Goal: Find contact information: Find contact information

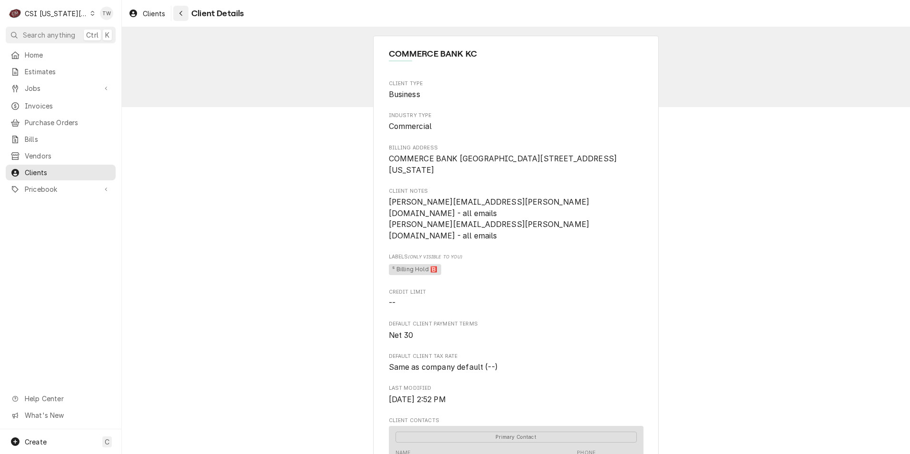
click at [183, 13] on icon "Navigate back" at bounding box center [181, 13] width 4 height 7
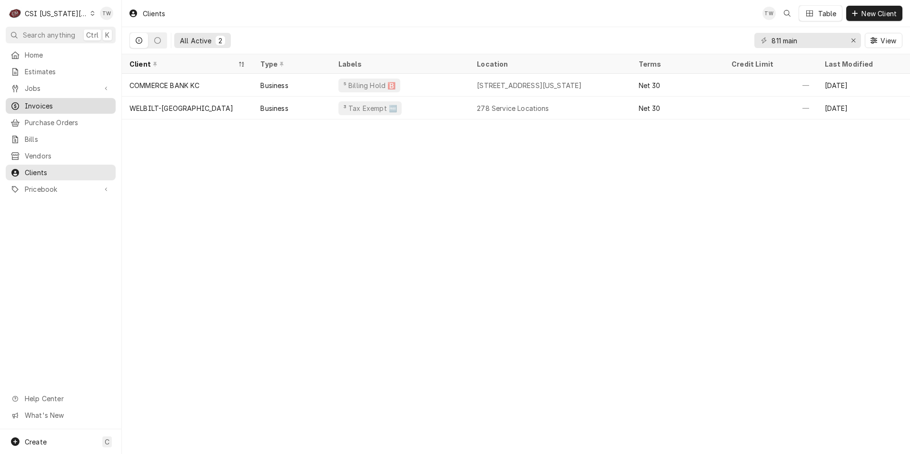
click at [37, 104] on span "Invoices" at bounding box center [68, 106] width 86 height 10
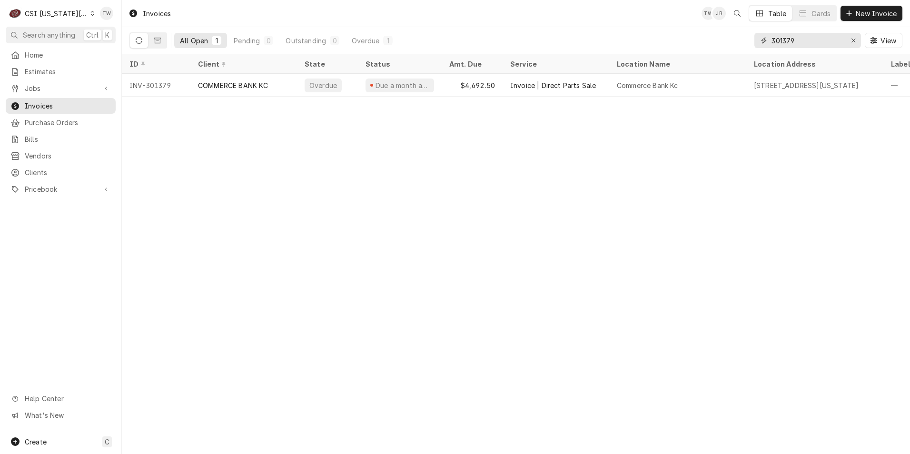
click at [800, 42] on input "301379" at bounding box center [807, 40] width 71 height 15
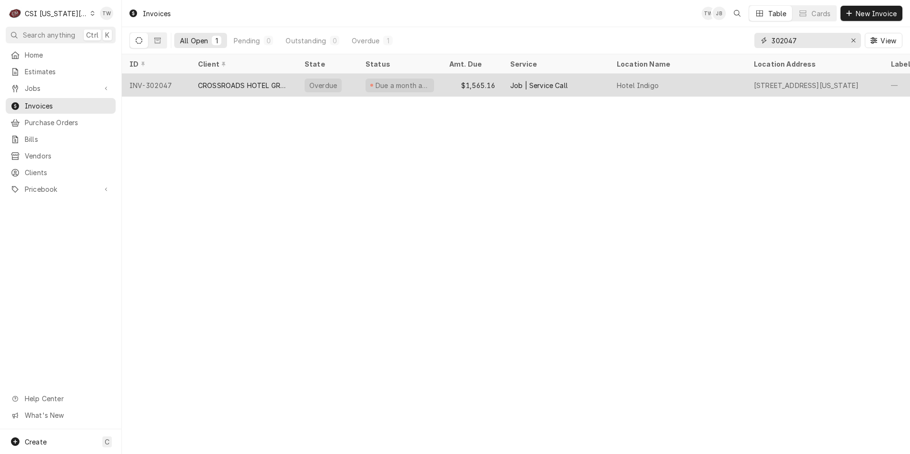
type input "302047"
click at [224, 83] on div "CROSSROADS HOTEL GROUP" at bounding box center [243, 85] width 91 height 10
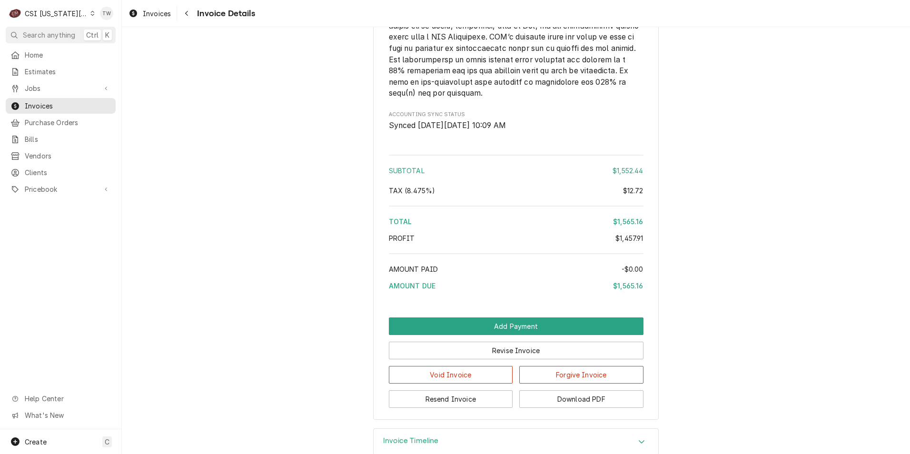
scroll to position [1767, 0]
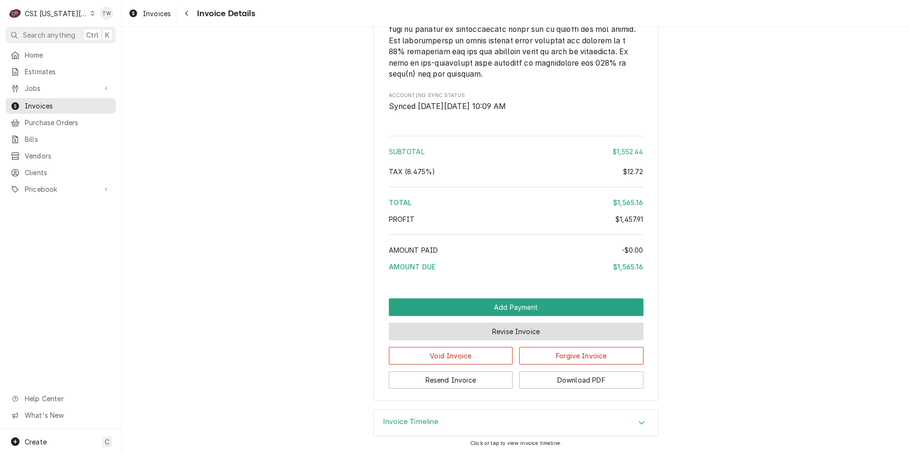
click at [451, 336] on button "Revise Invoice" at bounding box center [516, 332] width 255 height 18
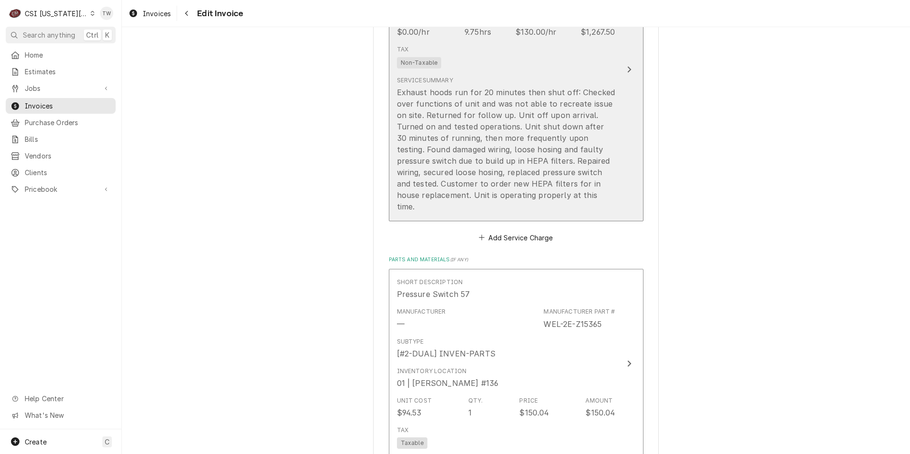
scroll to position [1142, 0]
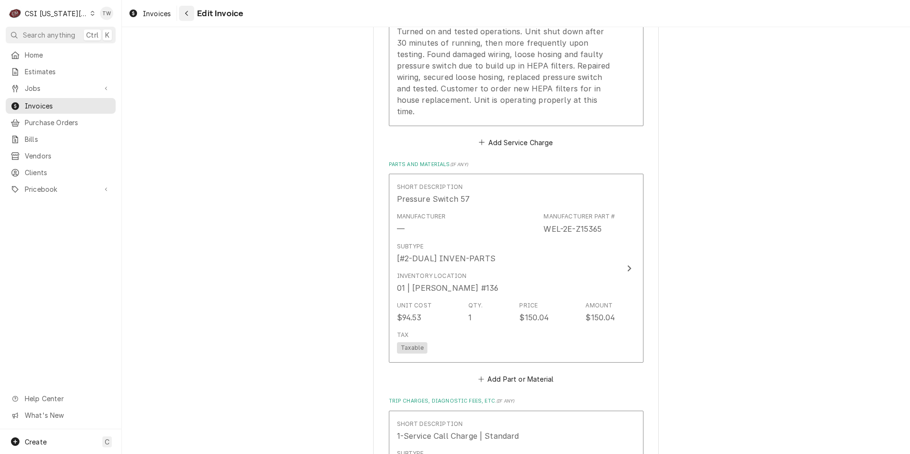
click at [191, 17] on div "Navigate back" at bounding box center [187, 14] width 10 height 10
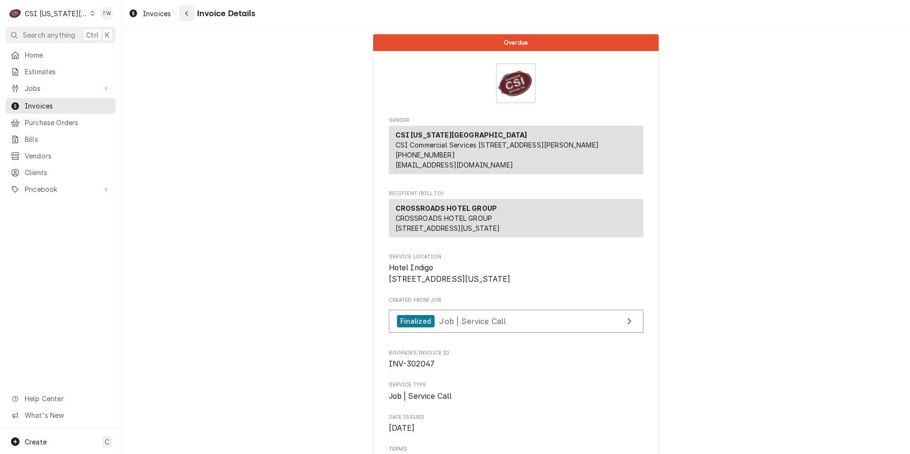
click at [185, 20] on button "Navigate back" at bounding box center [186, 13] width 15 height 15
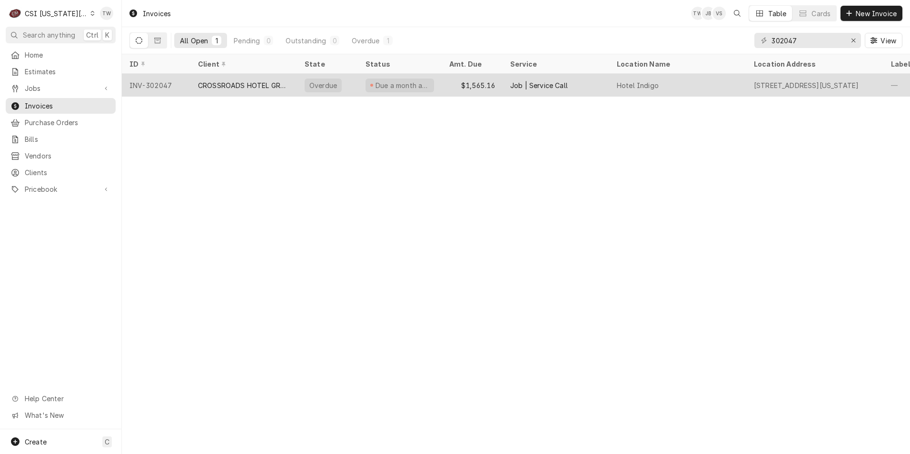
click at [243, 83] on div "CROSSROADS HOTEL GROUP" at bounding box center [243, 85] width 91 height 10
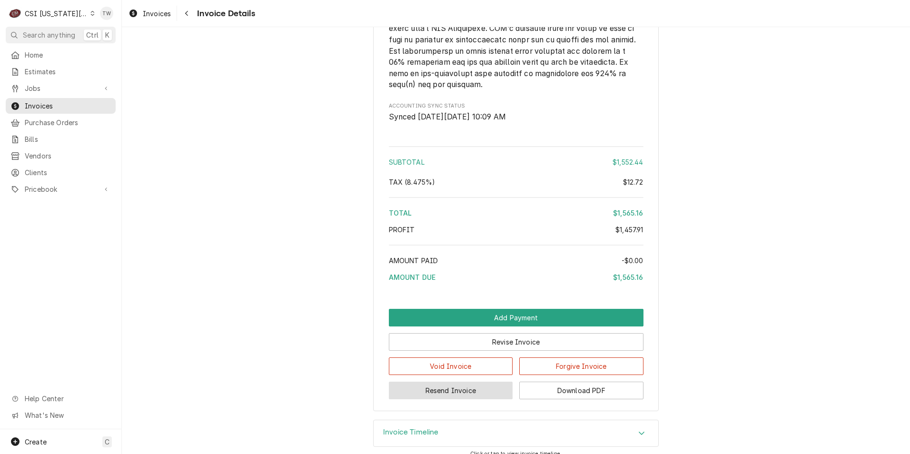
scroll to position [1767, 0]
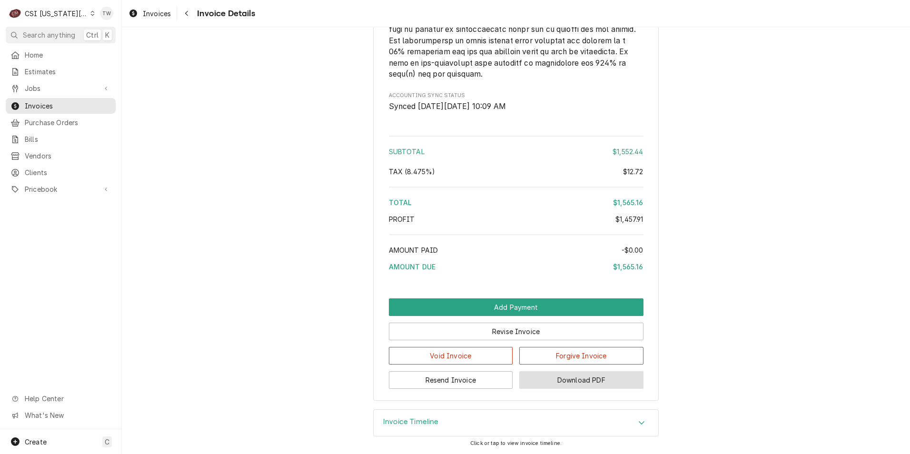
click at [601, 379] on button "Download PDF" at bounding box center [581, 380] width 124 height 18
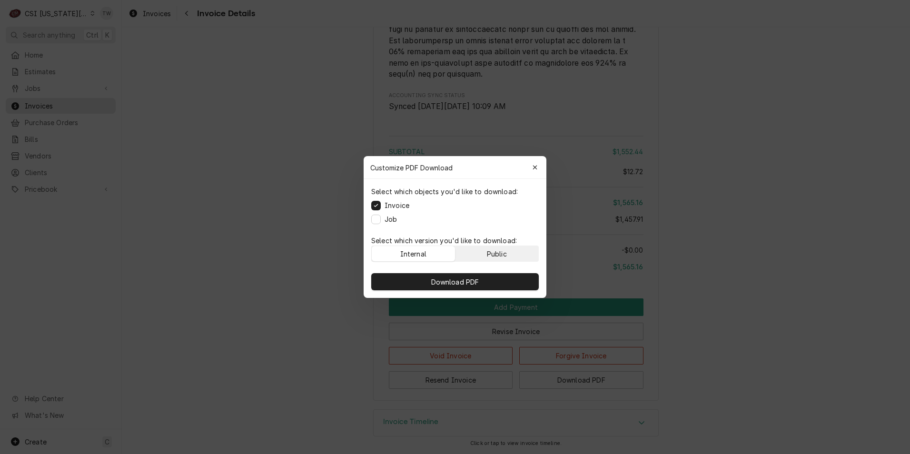
click at [503, 249] on div "Public" at bounding box center [497, 254] width 20 height 10
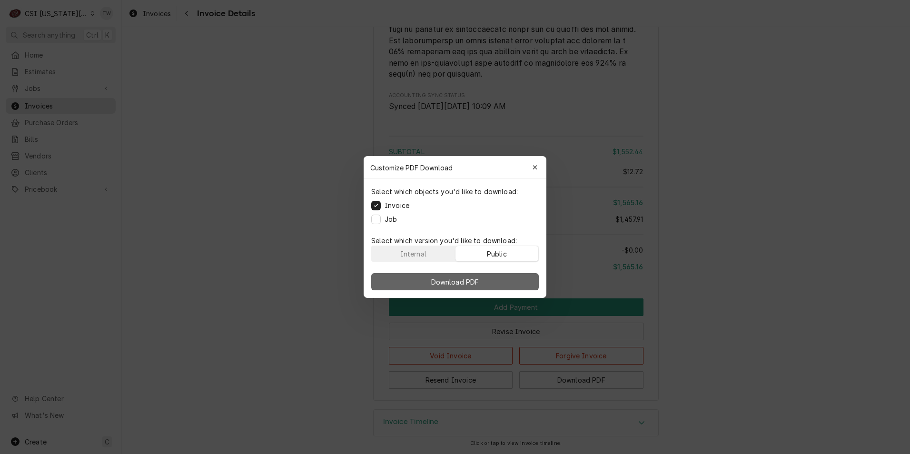
click at [478, 283] on span "Download PDF" at bounding box center [455, 282] width 52 height 10
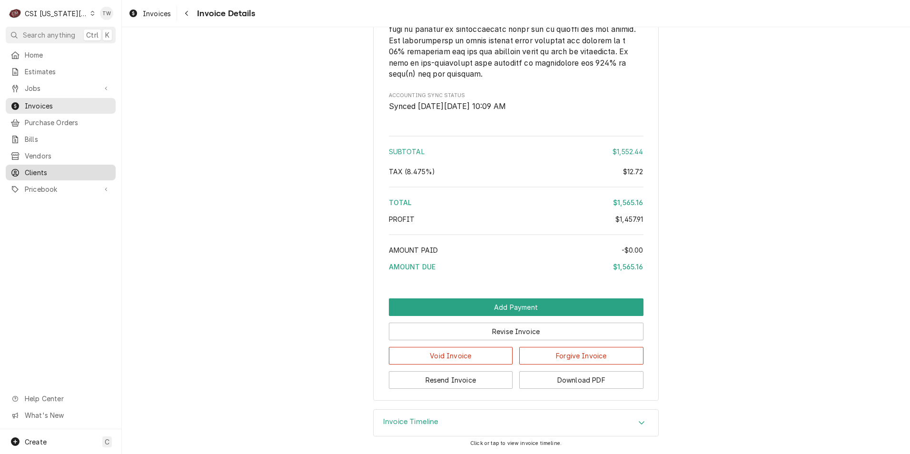
click at [48, 168] on span "Clients" at bounding box center [68, 173] width 86 height 10
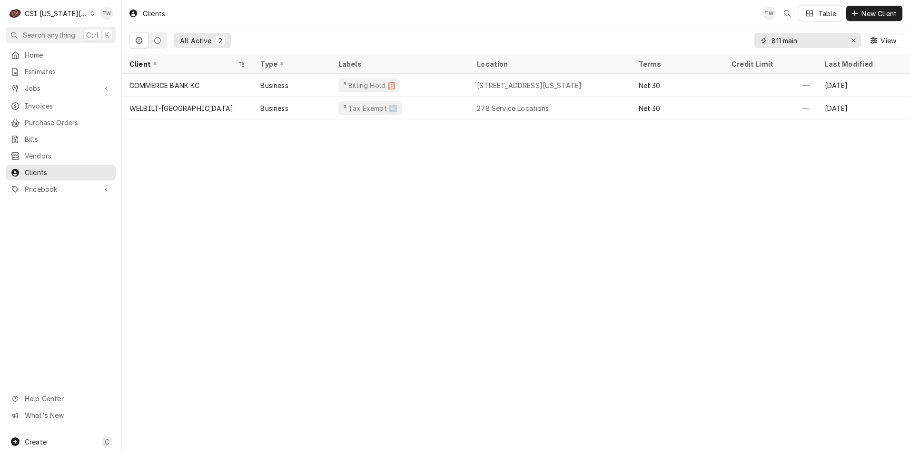
drag, startPoint x: 800, startPoint y: 42, endPoint x: 665, endPoint y: 31, distance: 135.2
click at [665, 31] on div "All Active 2 811 main View" at bounding box center [515, 40] width 773 height 27
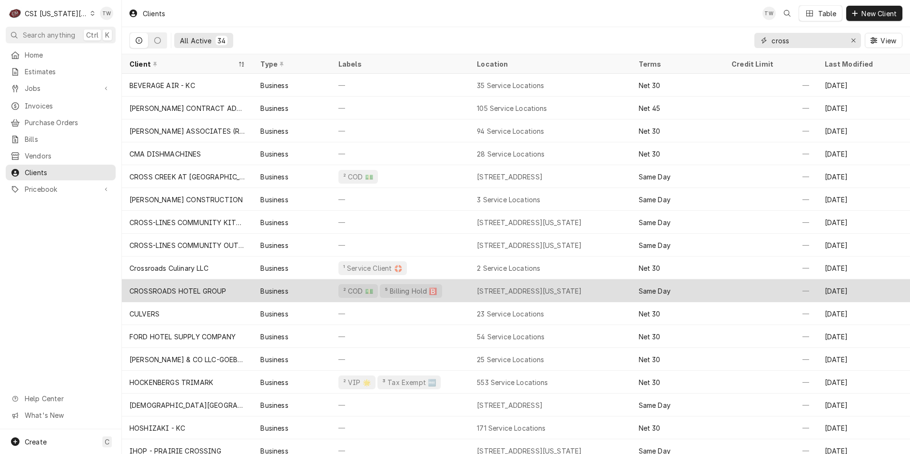
type input "cross"
click at [212, 291] on div "CROSSROADS HOTEL GROUP" at bounding box center [177, 291] width 97 height 10
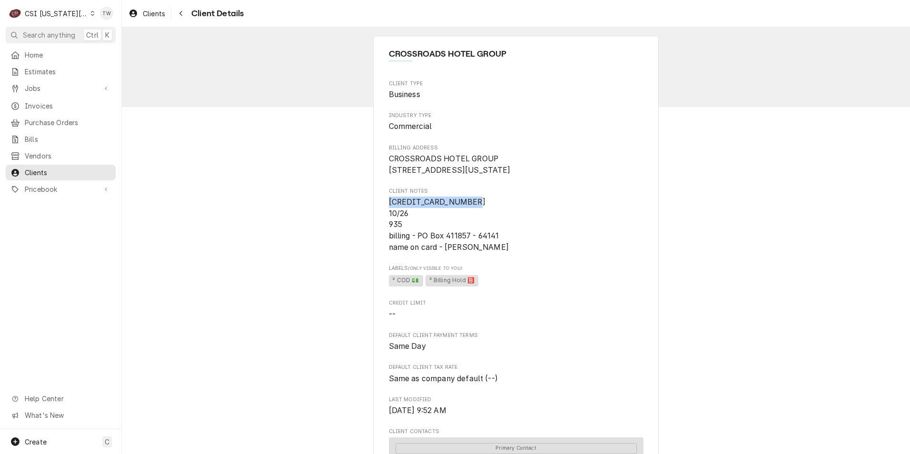
drag, startPoint x: 466, startPoint y: 215, endPoint x: 379, endPoint y: 209, distance: 86.8
click at [379, 209] on div "CROSSROADS HOTEL GROUP Client Type Business Industry Type Commercial Billing Ad…" at bounding box center [516, 439] width 286 height 807
copy span "[CREDIT_CARD_NUMBER]"
drag, startPoint x: 468, startPoint y: 248, endPoint x: 414, endPoint y: 245, distance: 53.8
click at [414, 245] on span "[CREDIT_CARD_NUMBER] 10/26 935 billing - PO Box 411857 - 64141 name on card - […" at bounding box center [449, 225] width 120 height 54
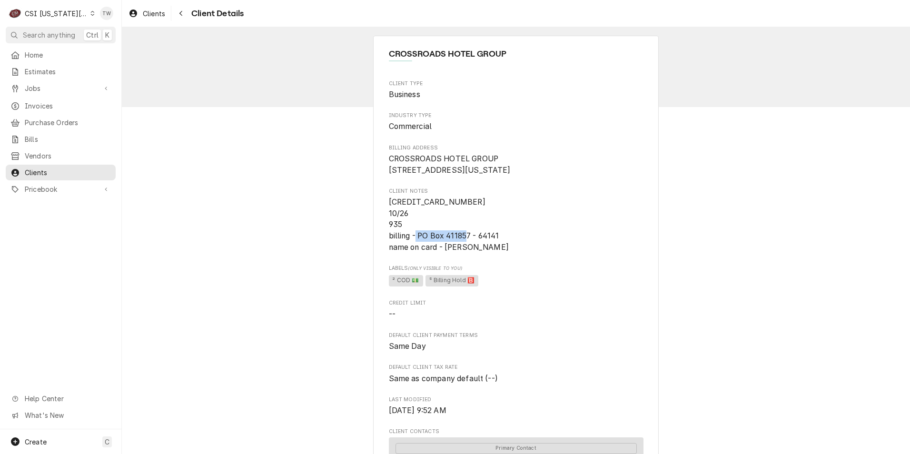
copy span "PO Box 411857"
drag, startPoint x: 446, startPoint y: 260, endPoint x: 509, endPoint y: 260, distance: 62.8
click at [509, 253] on span "[CREDIT_CARD_NUMBER] 10/26 935 billing - PO Box 411857 - 64141 name on card - […" at bounding box center [516, 225] width 255 height 56
click at [513, 273] on div "Client Type Business Industry Type Commercial Billing Address CROSSROADS HOTEL …" at bounding box center [516, 388] width 255 height 616
drag, startPoint x: 500, startPoint y: 259, endPoint x: 444, endPoint y: 260, distance: 56.2
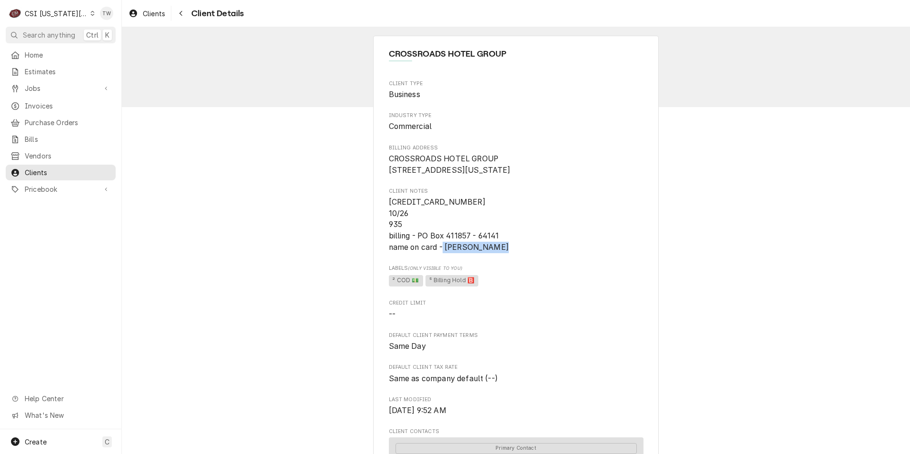
click at [444, 253] on span "[CREDIT_CARD_NUMBER] 10/26 935 billing - PO Box 411857 - 64141 name on card - […" at bounding box center [516, 225] width 255 height 56
copy span "[PERSON_NAME]"
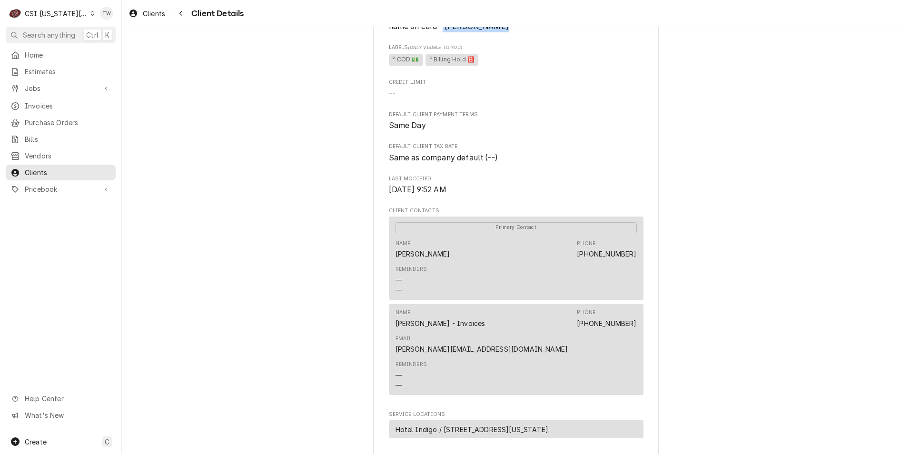
scroll to position [238, 0]
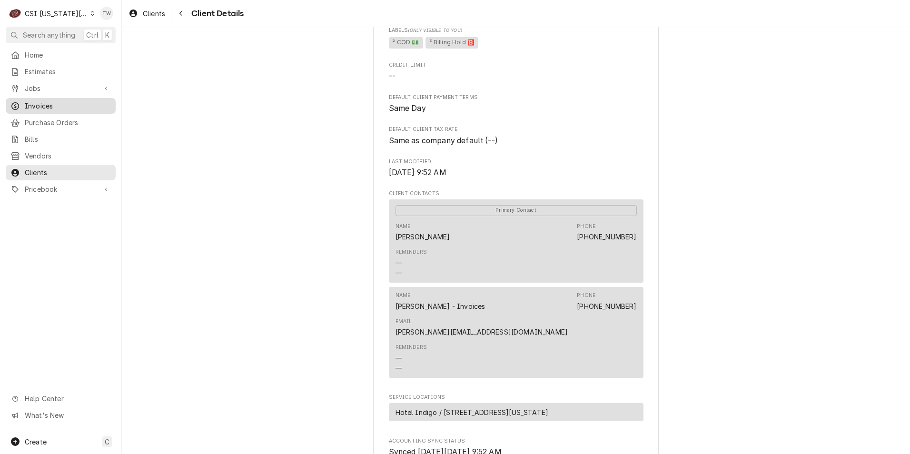
click at [40, 104] on span "Invoices" at bounding box center [68, 106] width 86 height 10
